Goal: Check status: Check status

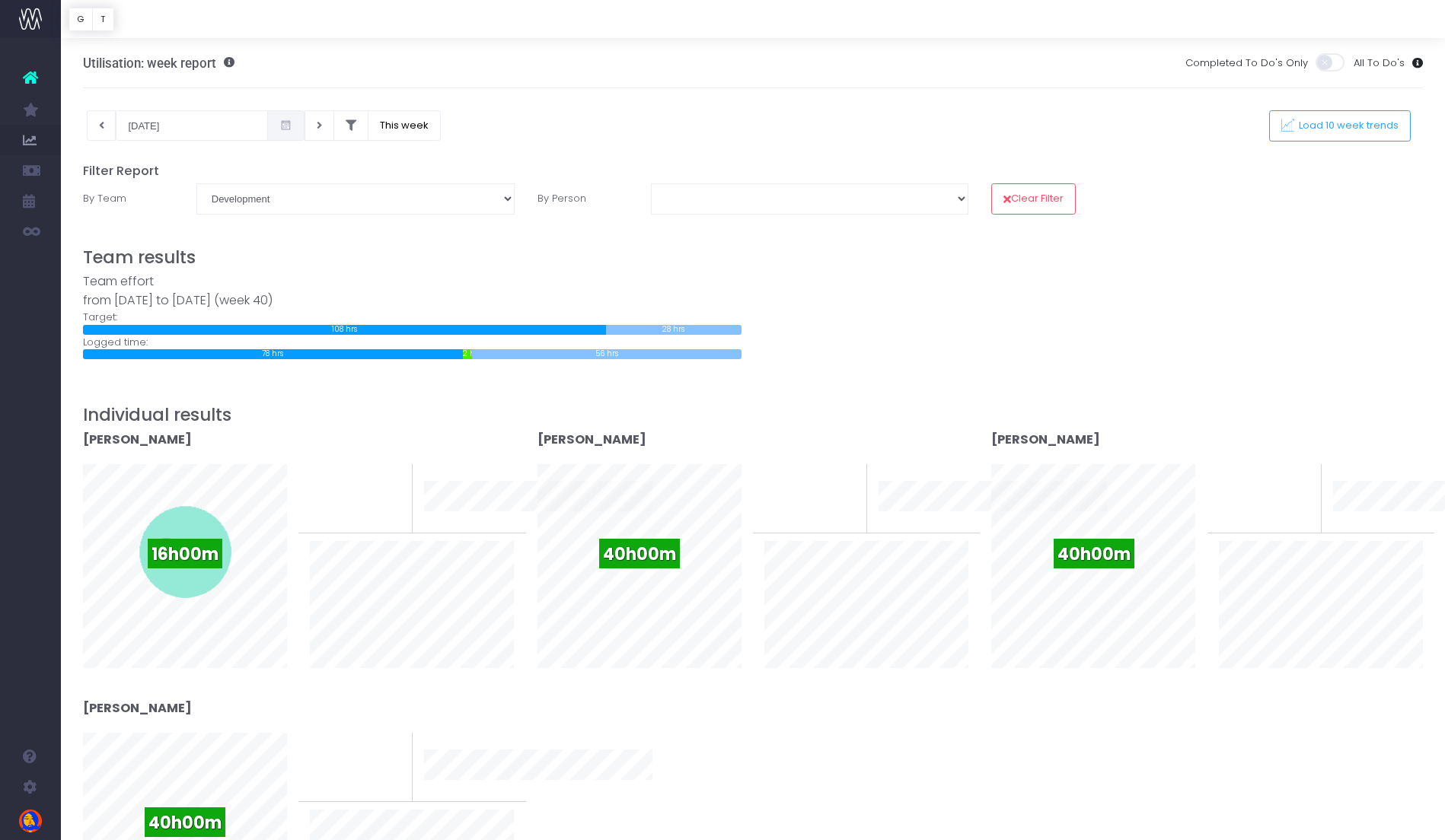
click at [489, 200] on select "Business Administration Creative Strategy and Production Development Film Marke…" at bounding box center [356, 198] width 318 height 30
click at [197, 184] on select "Business Administration Creative Strategy and Production Development Film Marke…" at bounding box center [356, 198] width 318 height 30
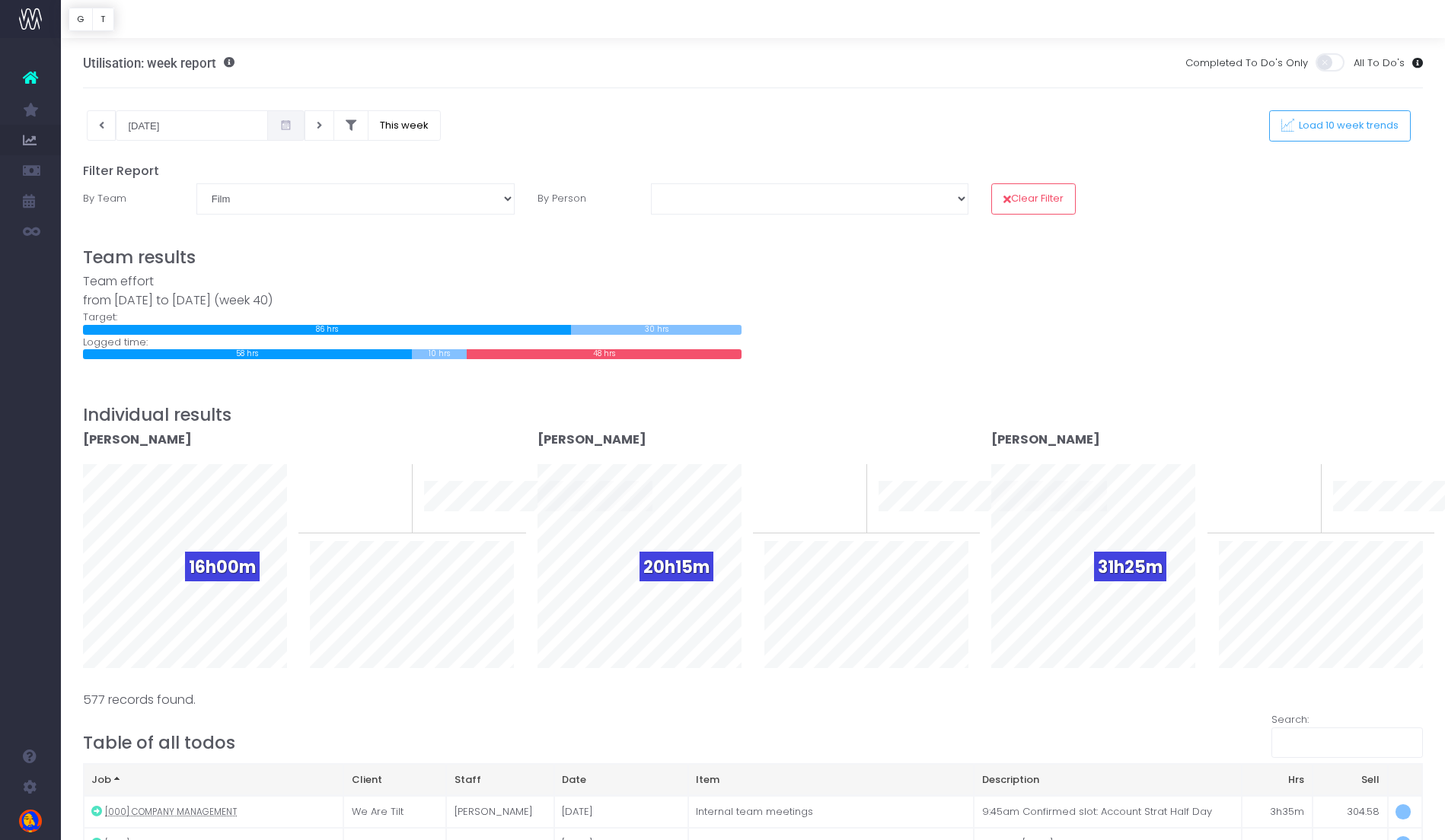
click at [495, 208] on select "Business Administration Creative Strategy and Production Development Film Marke…" at bounding box center [356, 198] width 318 height 30
click at [493, 204] on select "Business Administration Creative Strategy and Production Development Film Marke…" at bounding box center [356, 198] width 318 height 30
select select "-1"
click at [197, 184] on select "Business Administration Creative Strategy and Production Development Film Marke…" at bounding box center [356, 198] width 318 height 30
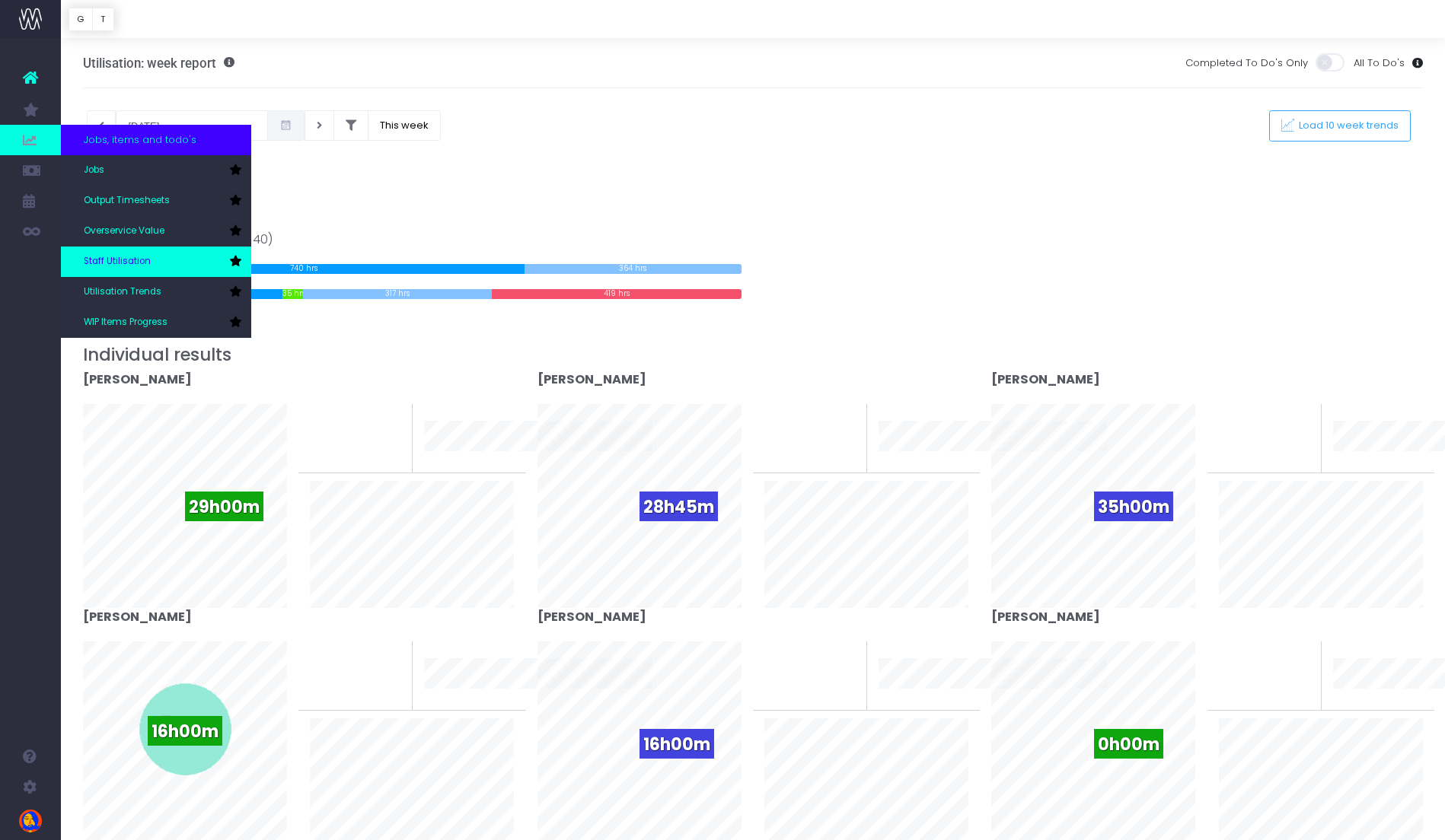
click at [143, 262] on span "Staff Utilisation" at bounding box center [117, 262] width 67 height 14
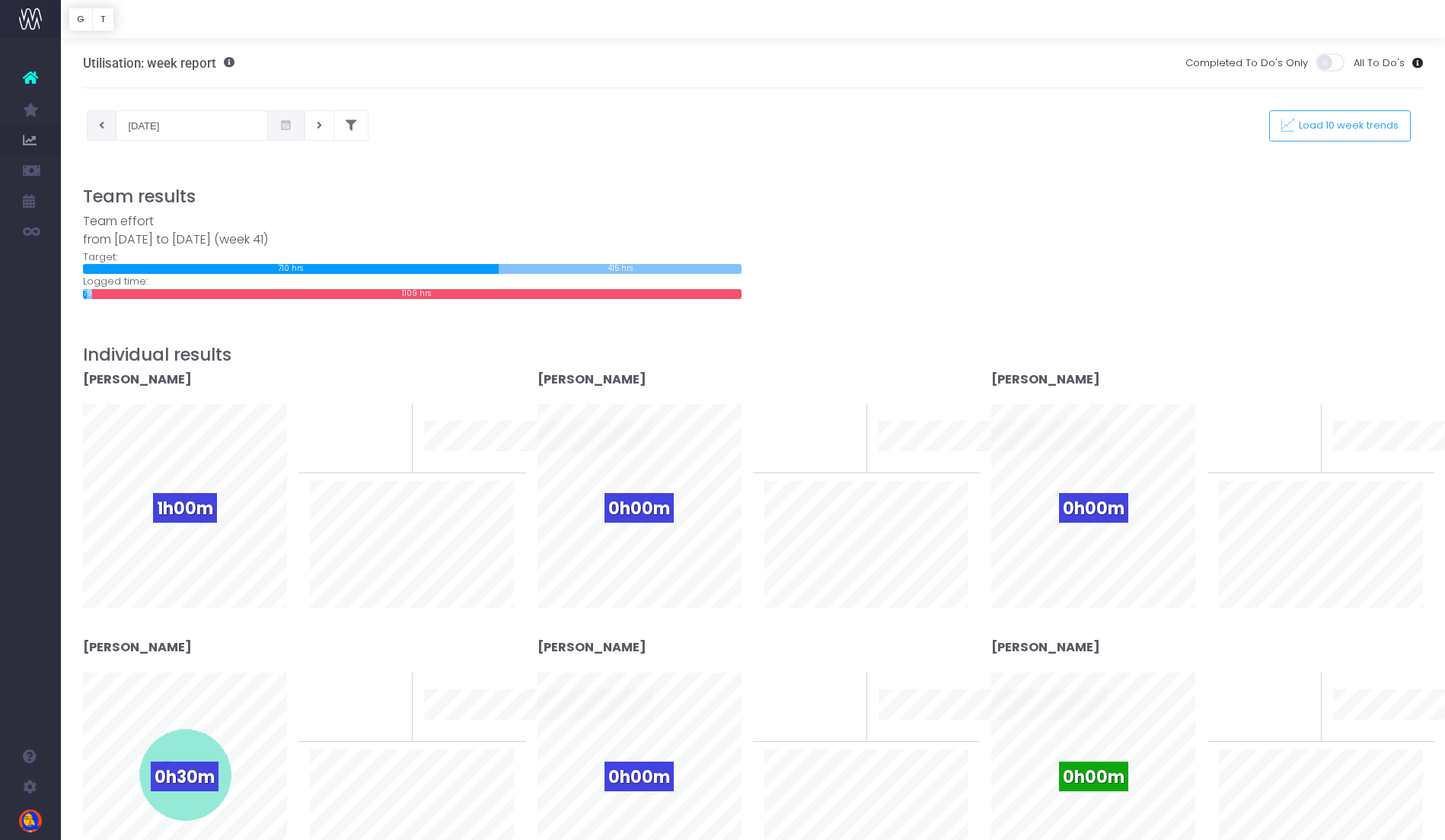
click at [111, 135] on button at bounding box center [101, 125] width 29 height 30
type input "[DATE]"
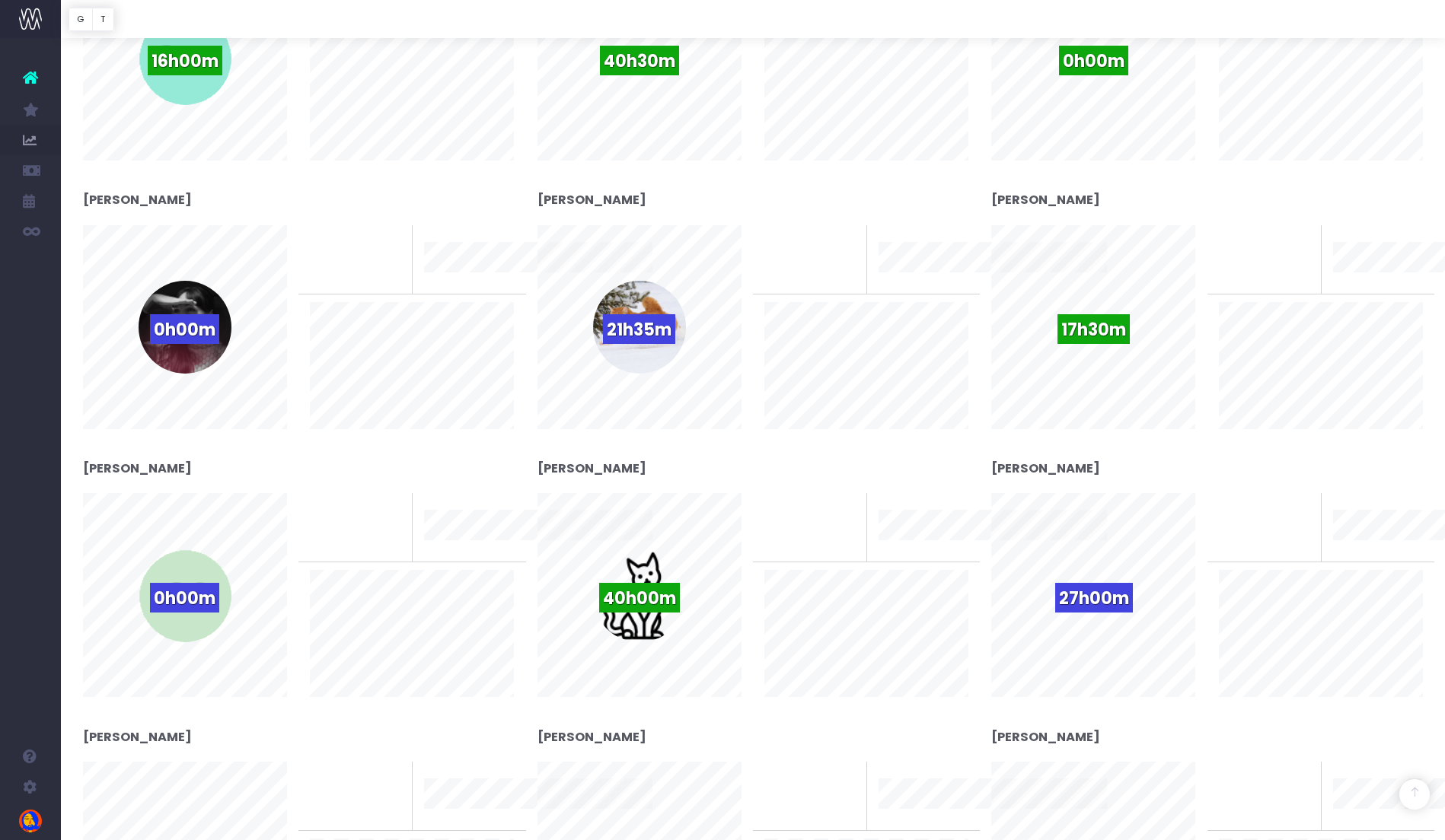
scroll to position [717, 0]
click at [1085, 570] on div "27h00m" at bounding box center [1094, 595] width 93 height 93
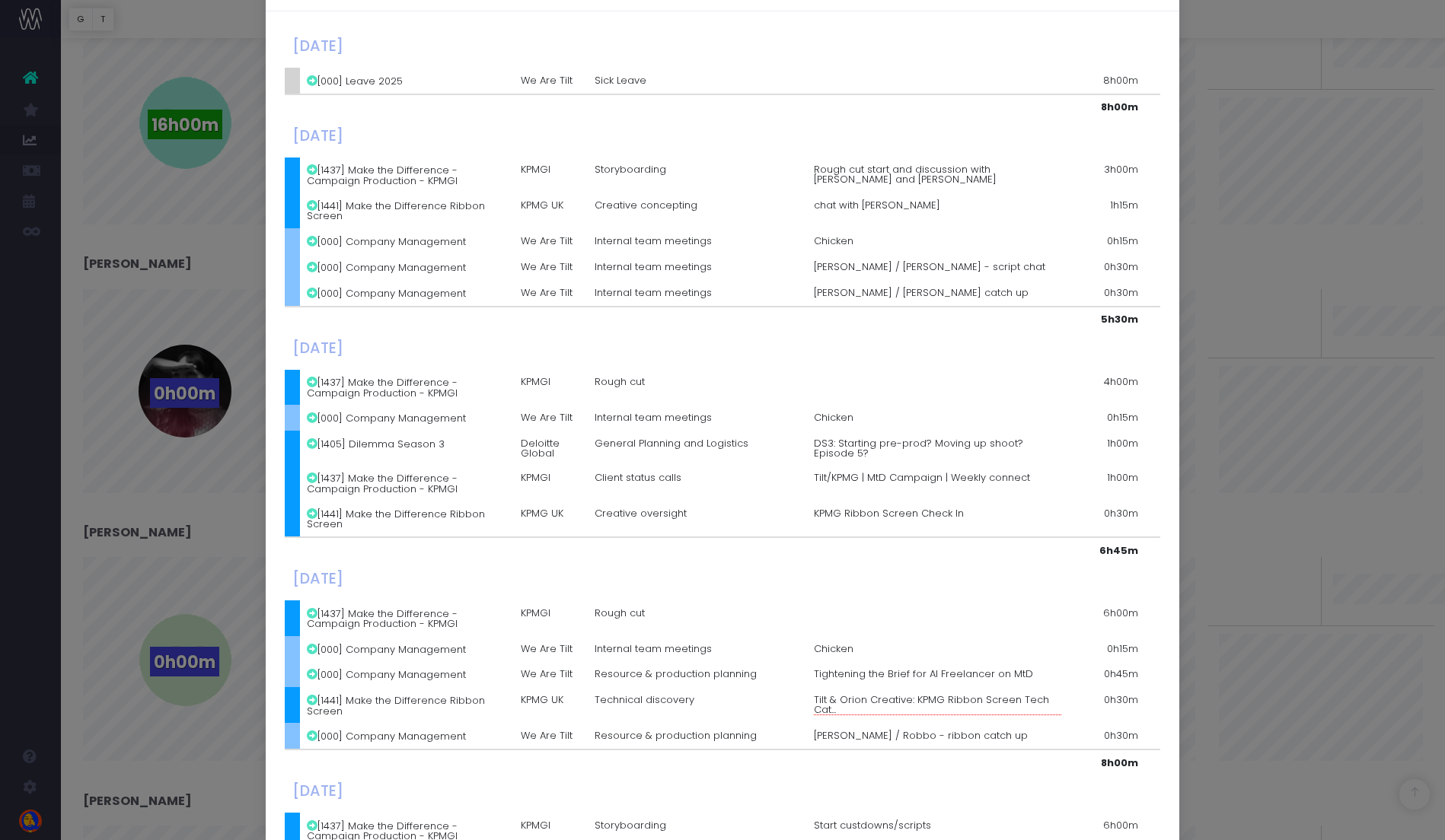
scroll to position [286, 0]
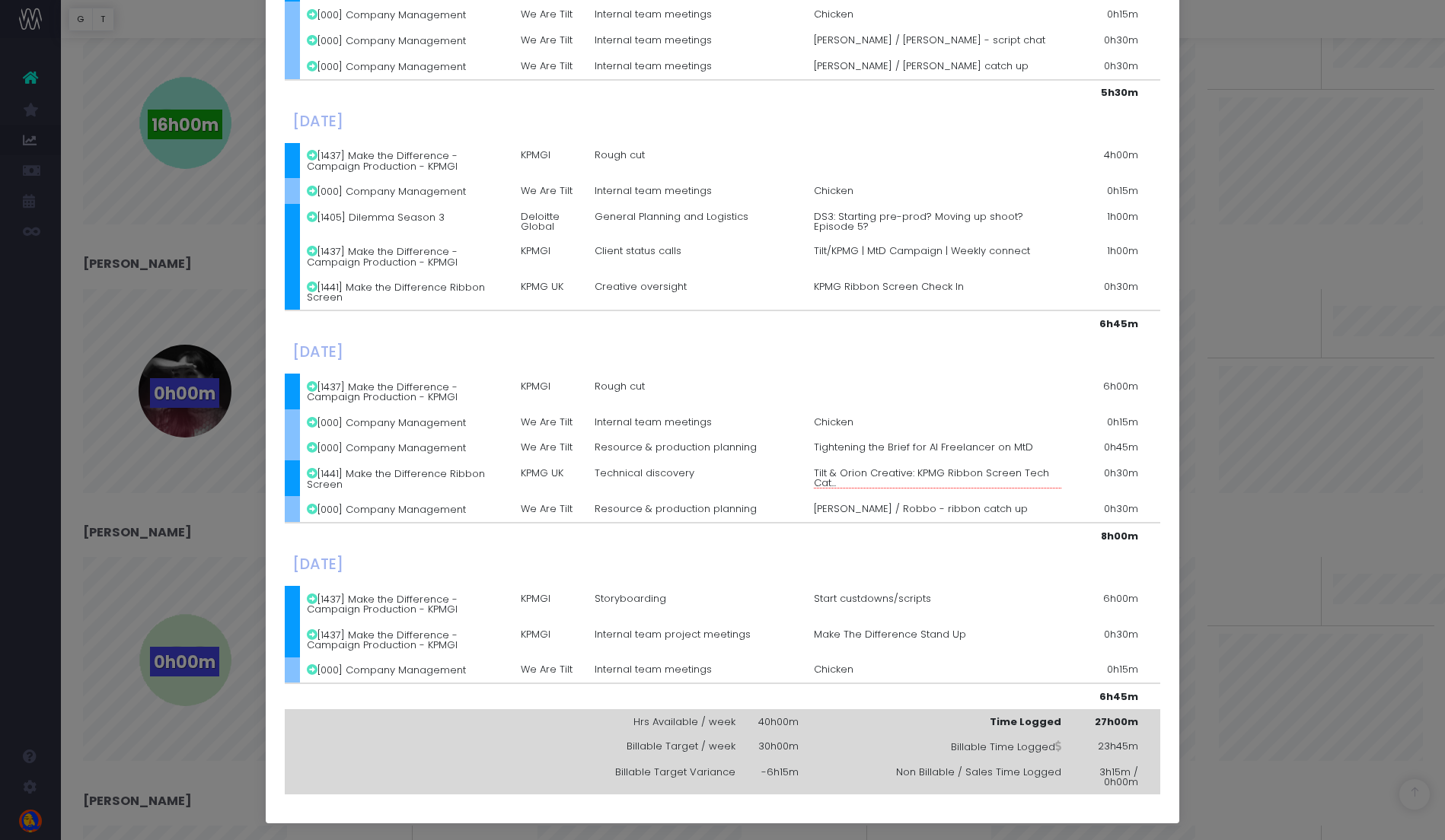
click at [1259, 538] on div "Details for Harry Osborne × Monday, September 29th 2025 [000] Leave 2025 We Are…" at bounding box center [722, 420] width 1445 height 840
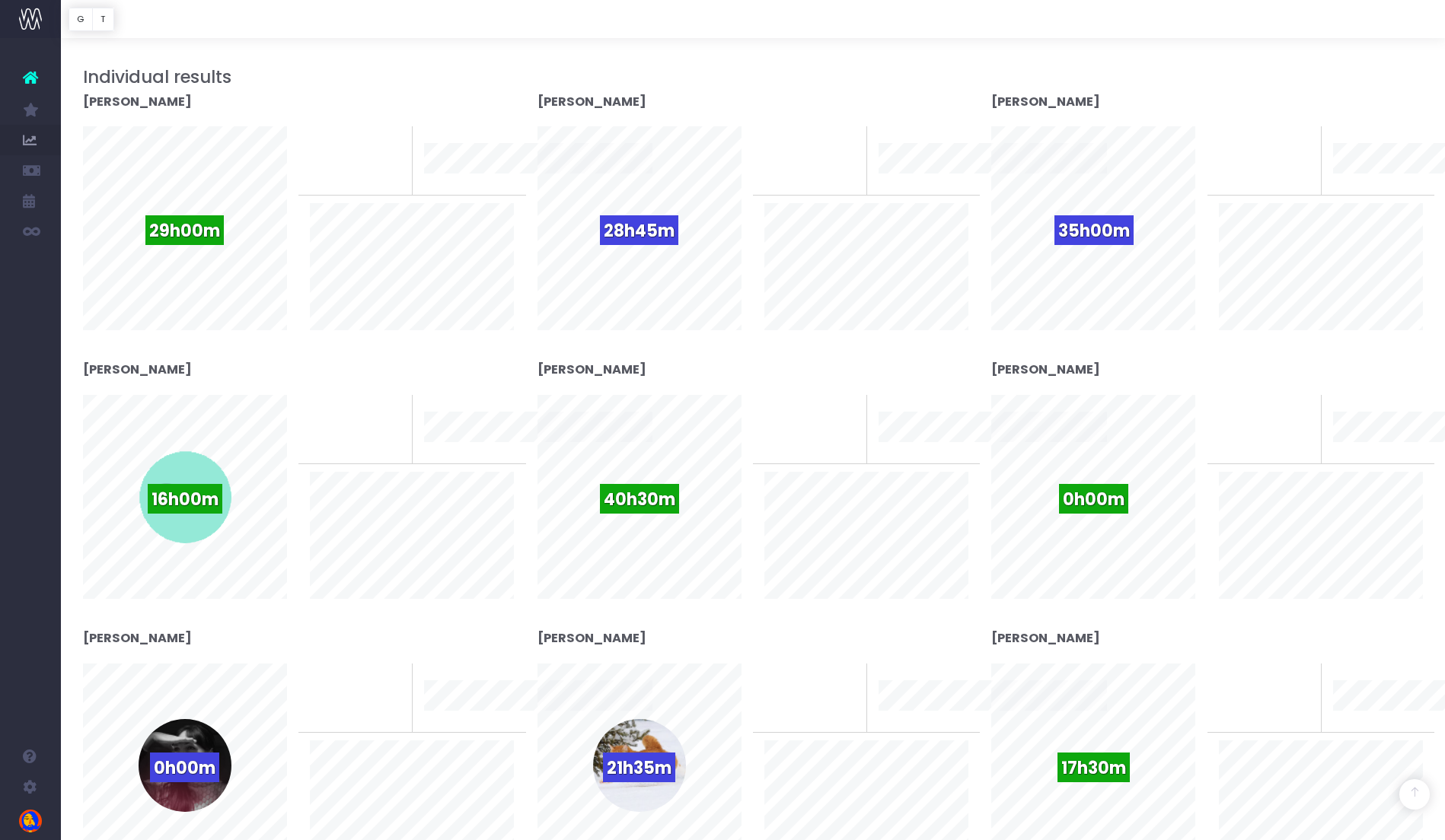
scroll to position [34, 0]
